Goal: Information Seeking & Learning: Find specific fact

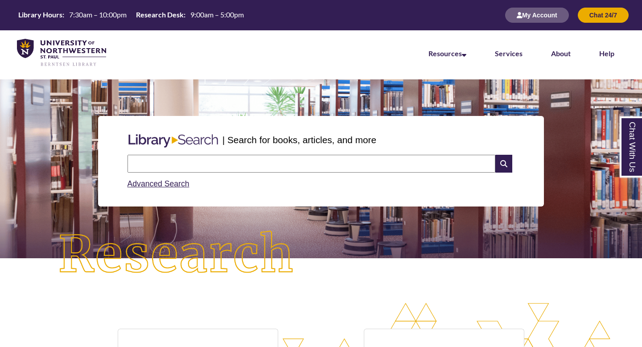
click at [196, 167] on input "text" at bounding box center [311, 164] width 368 height 18
type input "**********"
click at [208, 157] on input "text" at bounding box center [311, 164] width 368 height 18
type input "**********"
